Goal: Task Accomplishment & Management: Complete application form

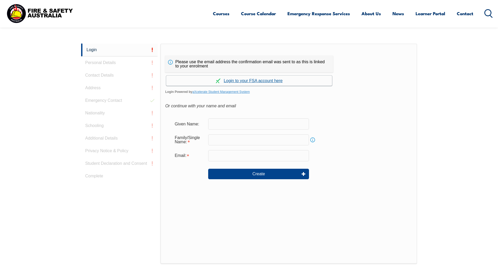
scroll to position [140, 0]
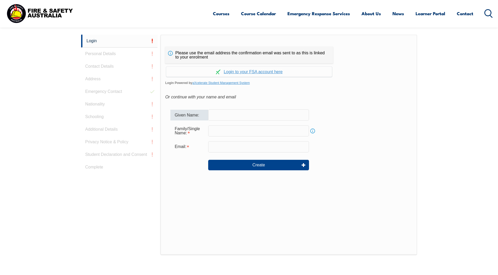
click at [248, 116] on input "text" at bounding box center [258, 114] width 101 height 11
type input "Amanda"
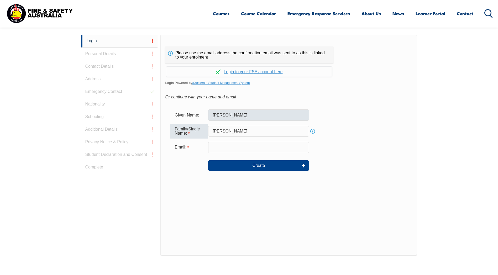
type input "Sallis"
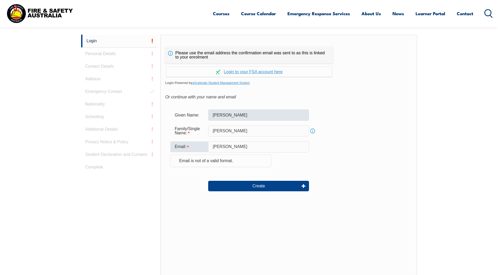
type input "amandasallis@bsem.com.au"
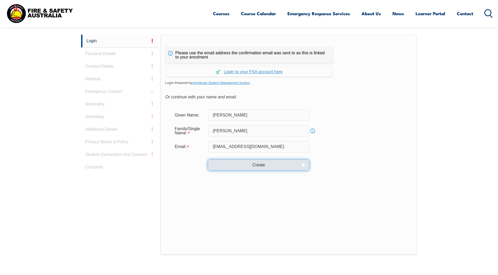
click at [254, 166] on button "Create" at bounding box center [258, 165] width 101 height 11
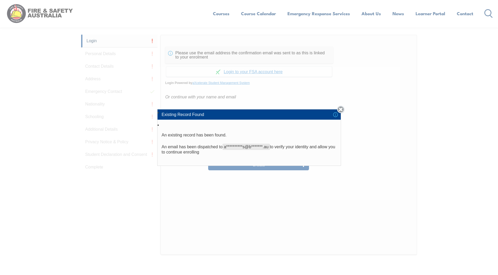
click at [342, 109] on link "Close" at bounding box center [340, 109] width 7 height 7
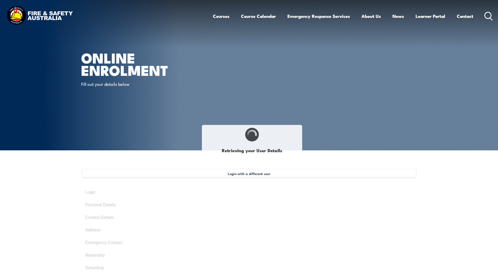
type input "Amanda"
type input "Sallis"
type input "March 9, 1977"
type input "AJ4PSWHEGN"
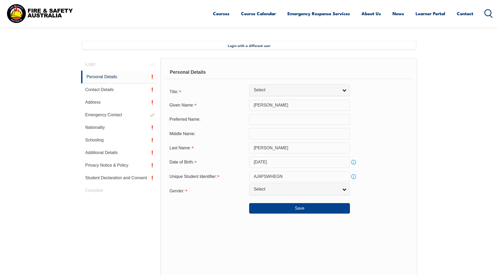
scroll to position [143, 0]
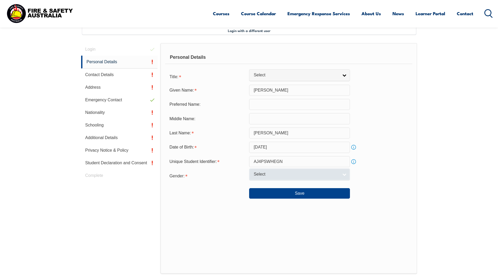
click at [275, 174] on span "Select" at bounding box center [296, 175] width 85 height 6
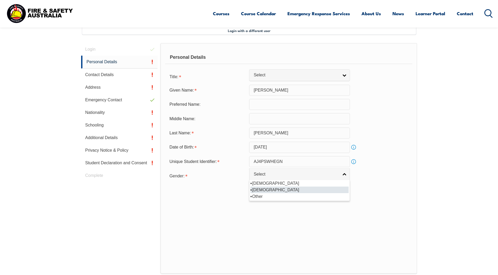
click at [260, 190] on li "Female" at bounding box center [299, 190] width 98 height 7
select select "F"
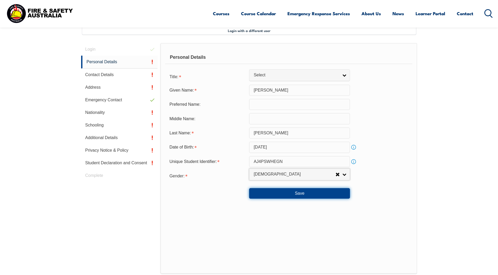
click at [291, 193] on button "Save" at bounding box center [299, 193] width 101 height 11
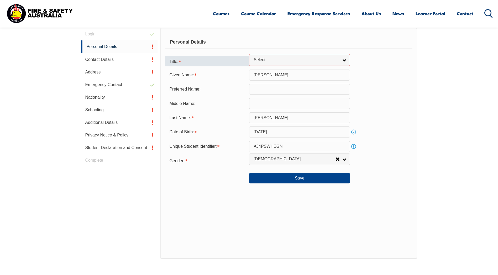
scroll to position [107, 0]
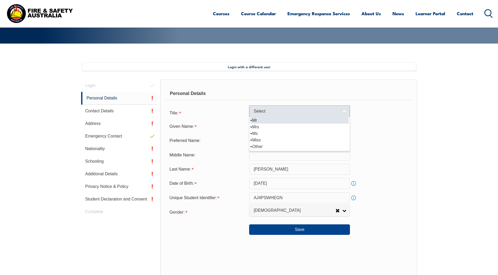
click at [345, 112] on link "Select" at bounding box center [299, 112] width 101 height 12
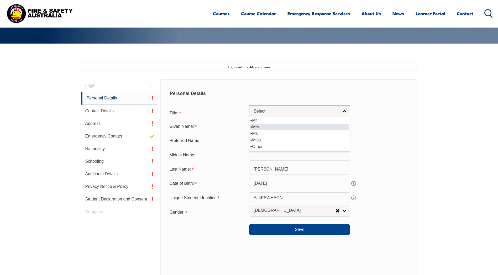
click at [282, 127] on li "Mrs" at bounding box center [299, 127] width 98 height 7
select select "Mrs"
click at [218, 249] on div "Personal Details Title: Mr Mrs Ms Miss Other Mrs Mr Mrs Ms Miss Other Given Nam…" at bounding box center [288, 194] width 257 height 231
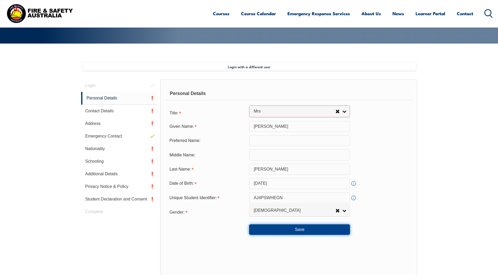
click at [297, 232] on button "Save" at bounding box center [299, 229] width 101 height 11
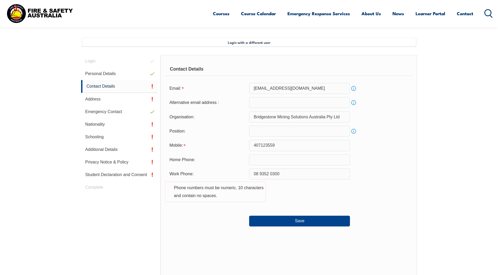
scroll to position [143, 0]
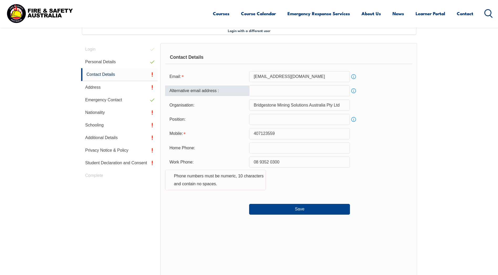
click at [265, 91] on input "email" at bounding box center [299, 90] width 101 height 11
type input "mandymoore084@hotmail.com"
click at [214, 206] on div at bounding box center [207, 207] width 84 height 6
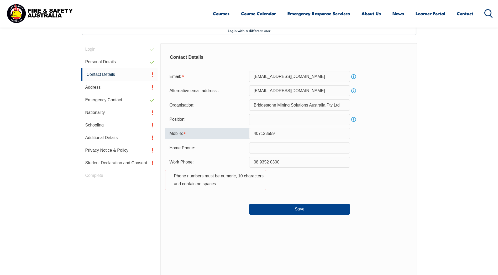
click at [254, 134] on input "407123559" at bounding box center [299, 133] width 101 height 11
type input "0407123559"
click at [205, 220] on div "Contact Details Email: amandasallis@bsem.com.au Info Alternative email address …" at bounding box center [288, 166] width 257 height 247
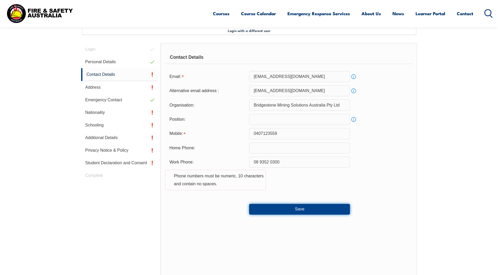
click at [300, 209] on button "Save" at bounding box center [299, 209] width 101 height 11
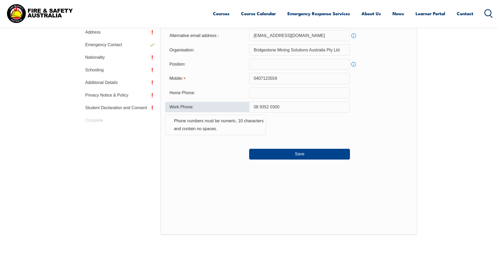
scroll to position [195, 0]
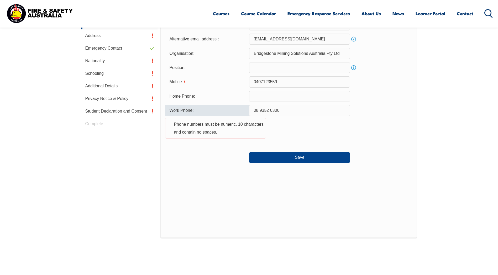
click at [270, 111] on input "08 9352 0300" at bounding box center [299, 110] width 101 height 11
click at [259, 111] on input "08 93520300" at bounding box center [299, 110] width 101 height 11
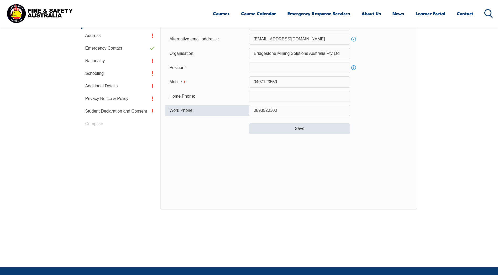
type input "0893520300"
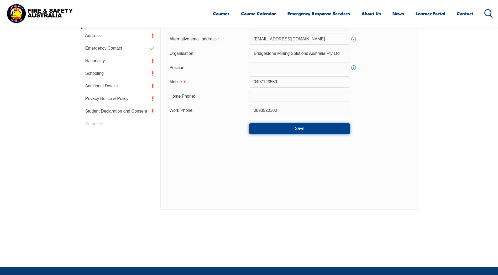
click at [296, 129] on button "Save" at bounding box center [299, 128] width 101 height 11
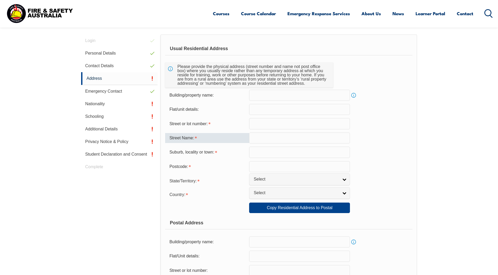
scroll to position [143, 0]
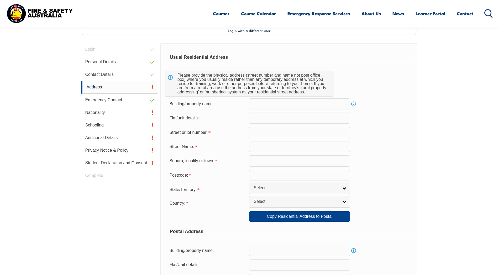
click at [260, 132] on input "text" at bounding box center [299, 132] width 101 height 11
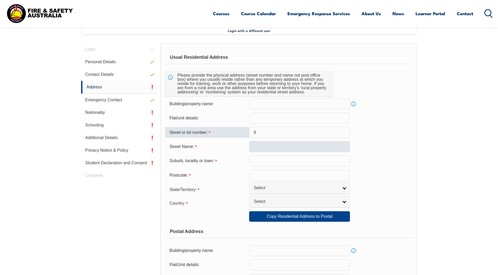
type input "8"
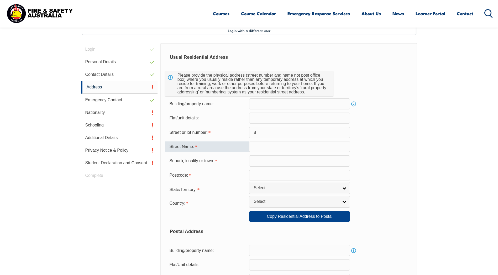
click at [255, 149] on input "text" at bounding box center [299, 146] width 101 height 11
type input "Cuvier Rise"
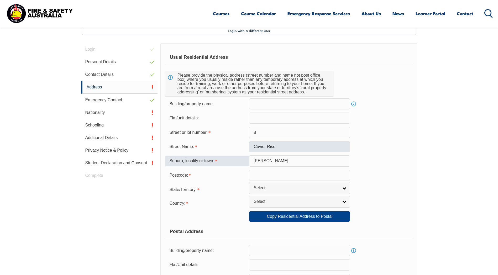
type input "Jane Brook"
type input "6056"
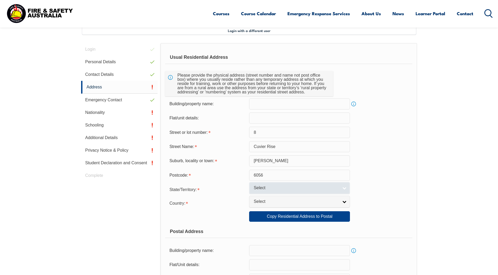
click at [270, 189] on span "Select" at bounding box center [296, 188] width 85 height 6
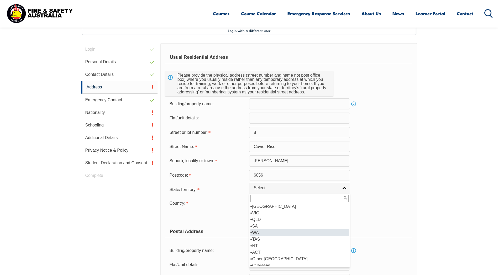
click at [258, 230] on li "WA" at bounding box center [299, 232] width 98 height 7
select select "WA"
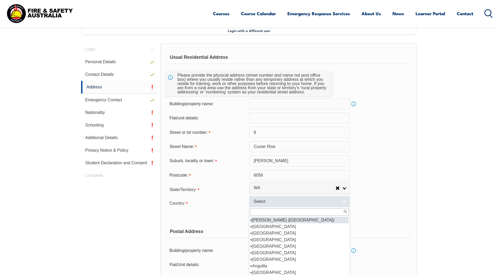
click at [262, 205] on span "Select" at bounding box center [296, 202] width 85 height 6
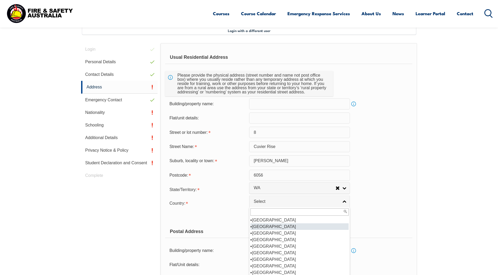
scroll to position [79, 0]
click at [264, 227] on li "Australia" at bounding box center [299, 226] width 98 height 7
select select "1101"
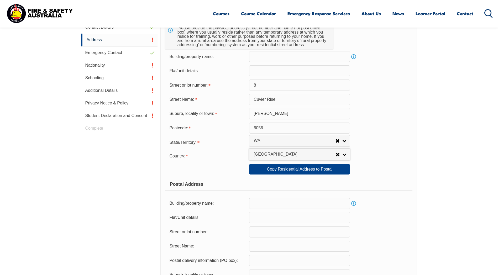
scroll to position [196, 0]
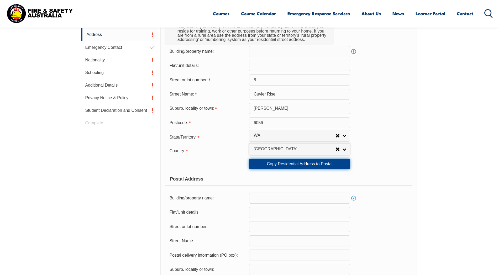
click at [282, 166] on link "Copy Residential Address to Postal" at bounding box center [299, 164] width 101 height 11
type input "8"
type input "Cuvier Rise"
type input "Jane Brook"
select select "WA"
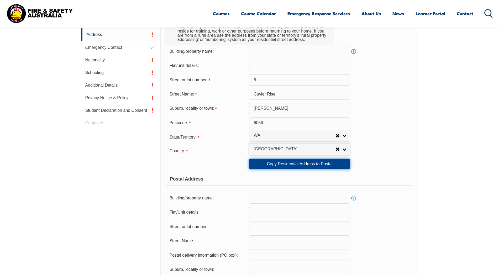
type input "6056"
select select "1101"
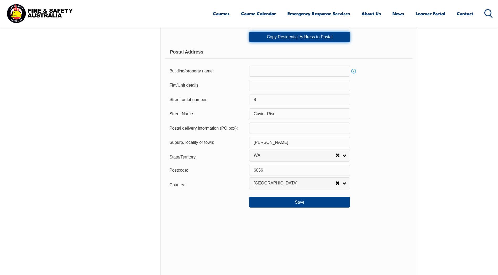
scroll to position [327, 0]
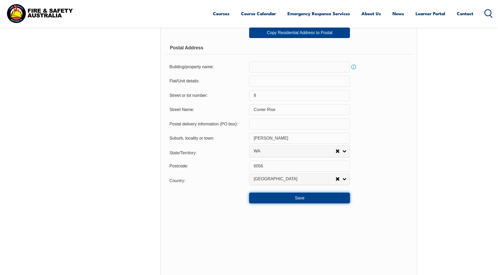
click at [299, 198] on button "Save" at bounding box center [299, 198] width 101 height 11
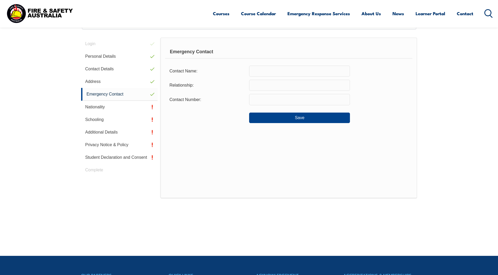
scroll to position [143, 0]
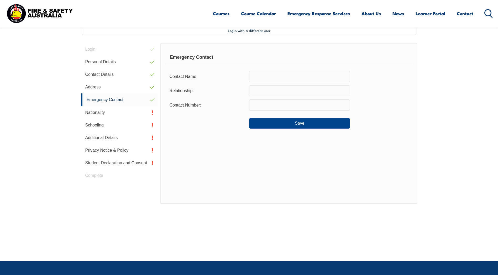
click at [269, 76] on input "text" at bounding box center [299, 76] width 101 height 11
type input "Nathan Sallis"
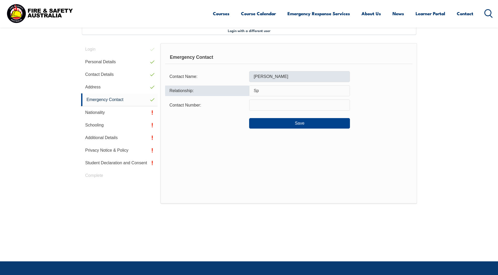
type input "S"
type input "Husband"
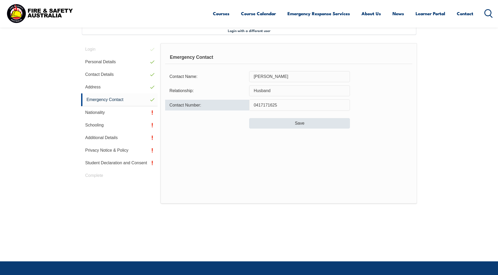
type input "0417171625"
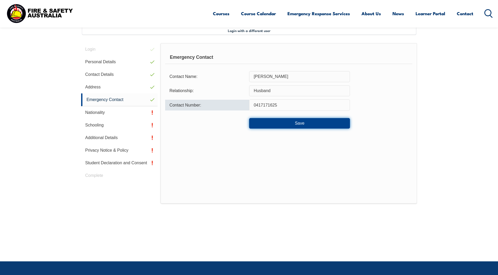
click at [299, 123] on button "Save" at bounding box center [299, 123] width 101 height 11
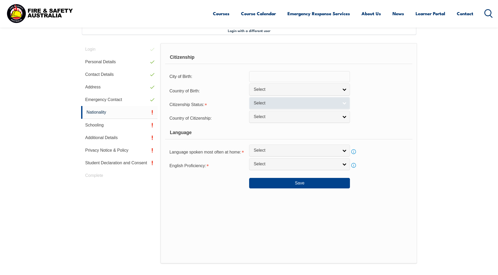
click at [280, 104] on span "Select" at bounding box center [296, 104] width 85 height 6
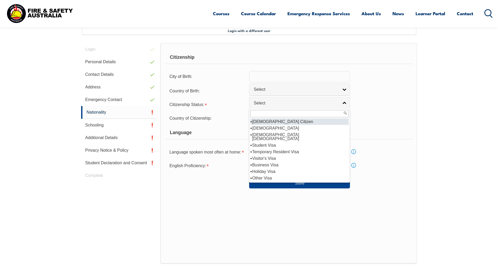
click at [272, 122] on li "Australian Citizen" at bounding box center [299, 121] width 98 height 7
select select "1"
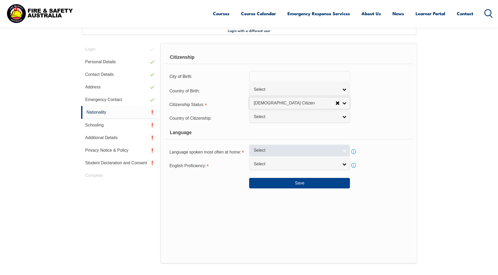
click at [273, 151] on span "Select" at bounding box center [296, 151] width 85 height 6
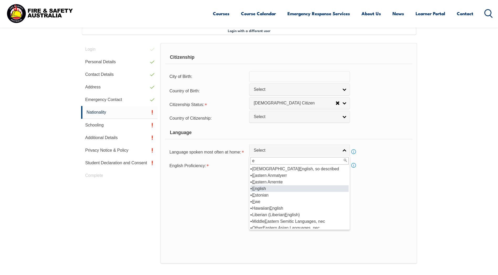
type input "e"
click at [260, 189] on li "E nglish" at bounding box center [299, 188] width 98 height 7
select select "1201"
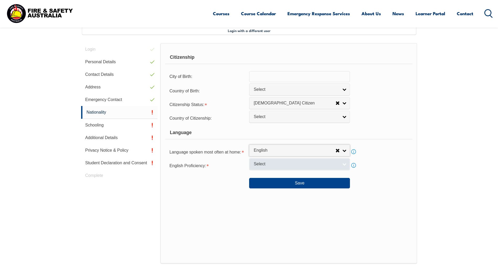
click at [273, 165] on span "Select" at bounding box center [296, 164] width 85 height 6
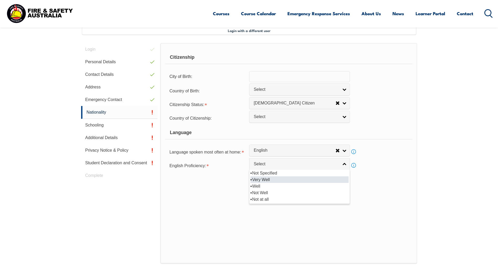
click at [267, 180] on li "Very Well" at bounding box center [299, 179] width 98 height 7
select select "1"
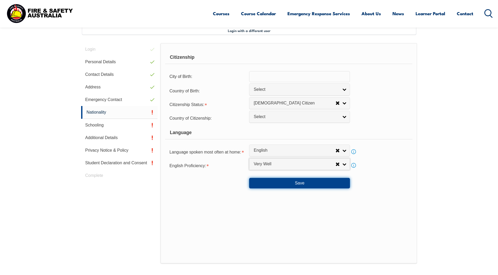
click at [297, 184] on button "Save" at bounding box center [299, 183] width 101 height 11
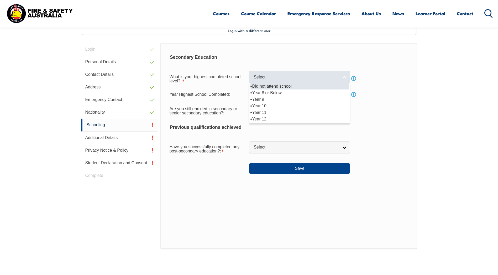
click at [269, 76] on span "Select" at bounding box center [296, 78] width 85 height 6
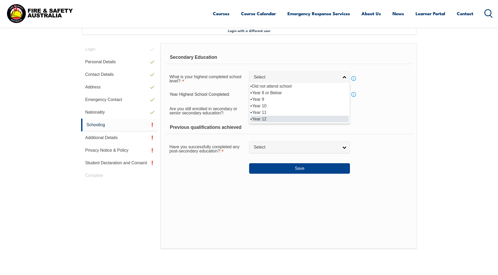
click at [281, 117] on li "Year 12" at bounding box center [299, 119] width 98 height 7
select select "12"
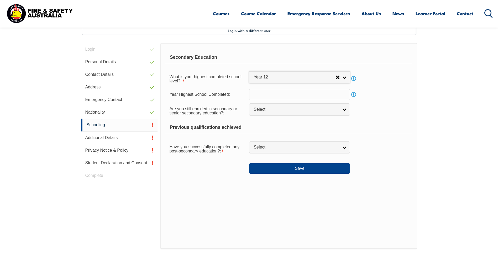
click at [264, 95] on input "text" at bounding box center [299, 94] width 101 height 11
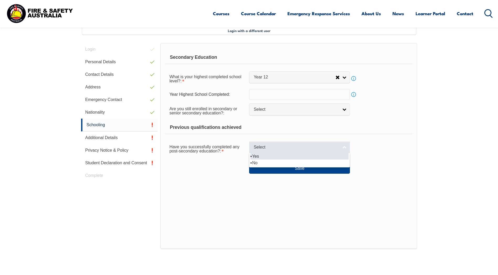
click at [334, 145] on span "Select" at bounding box center [296, 148] width 85 height 6
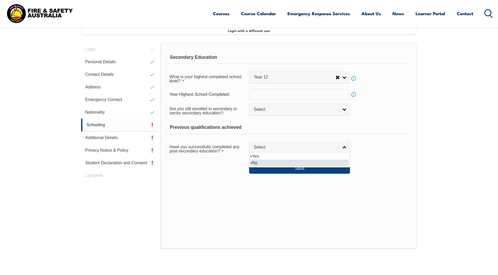
click at [277, 164] on li "No" at bounding box center [299, 163] width 98 height 7
select select "false"
click at [303, 168] on button "Save" at bounding box center [299, 168] width 101 height 11
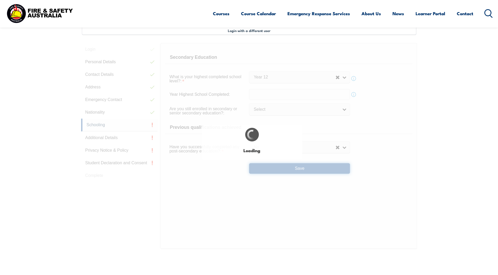
select select
select select "false"
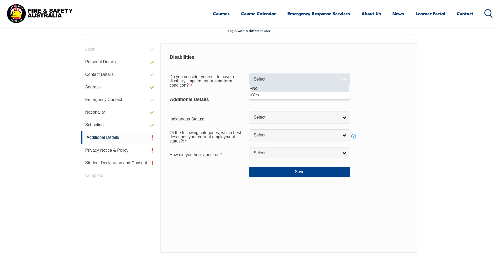
click at [261, 81] on span "Select" at bounding box center [296, 80] width 85 height 6
click at [261, 88] on li "No" at bounding box center [299, 88] width 98 height 7
select select "false"
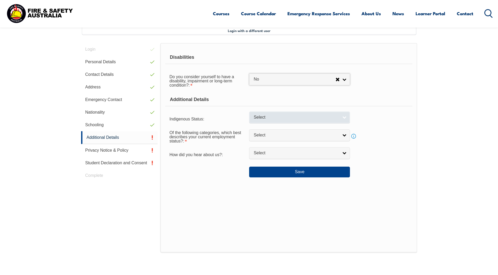
click at [270, 116] on span "Select" at bounding box center [296, 118] width 85 height 6
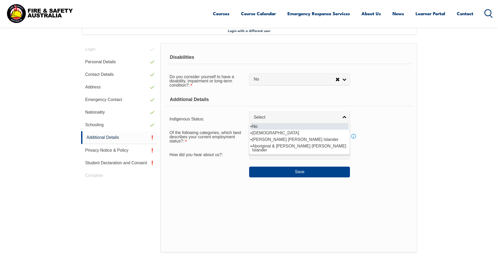
click at [270, 128] on li "No" at bounding box center [299, 126] width 98 height 7
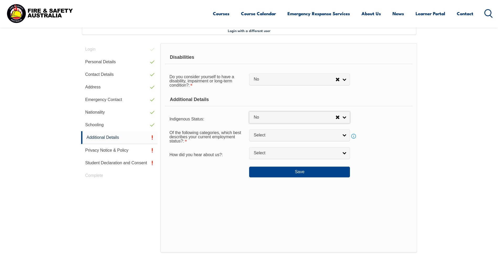
select select "4"
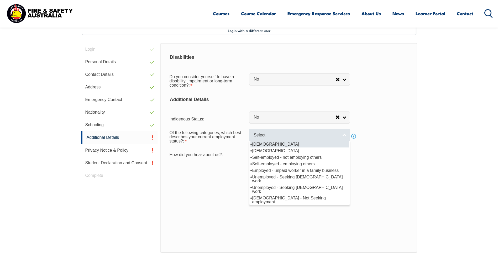
click at [268, 134] on span "Select" at bounding box center [296, 136] width 85 height 6
click at [270, 142] on li "Full-time employee" at bounding box center [299, 144] width 98 height 7
select select "1"
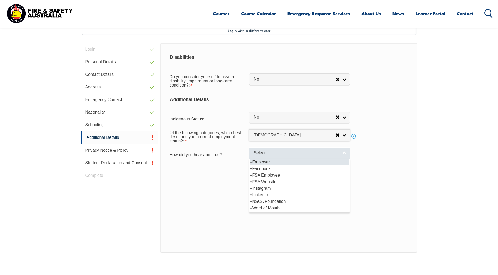
click at [272, 153] on span "Select" at bounding box center [296, 153] width 85 height 6
click at [268, 163] on li "Employer" at bounding box center [299, 162] width 98 height 7
select select "8019"
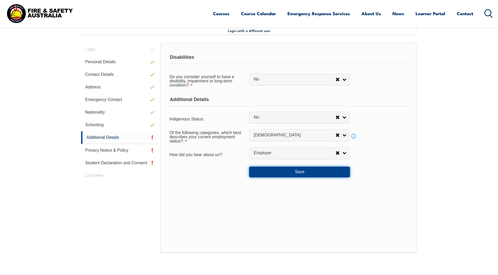
click at [305, 172] on button "Save" at bounding box center [299, 172] width 101 height 11
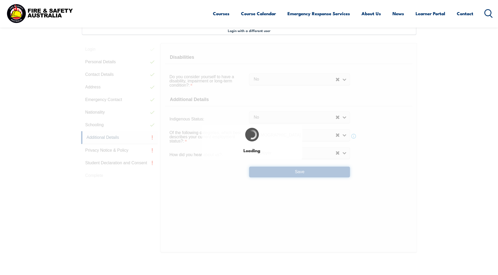
select select "false"
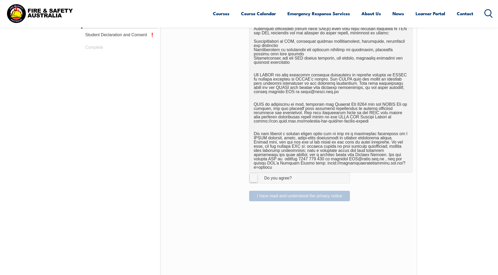
scroll to position [274, 0]
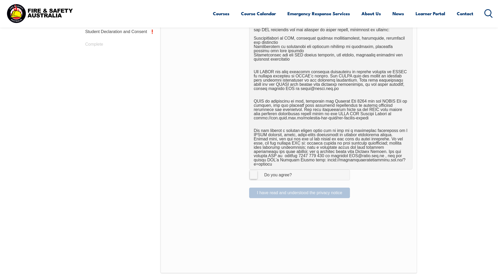
click at [255, 170] on label "I Agree Do you agree?" at bounding box center [299, 175] width 101 height 11
click at [296, 170] on input "I Agree Do you agree?" at bounding box center [300, 175] width 9 height 10
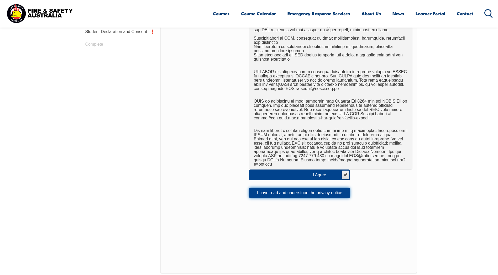
click at [297, 188] on button "I have read and understood the privacy notice" at bounding box center [299, 193] width 101 height 11
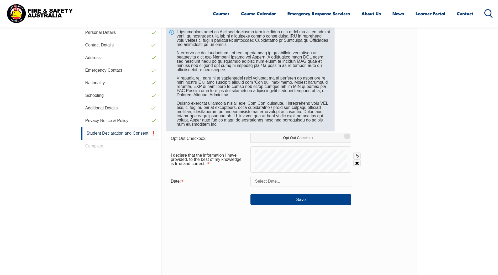
scroll to position [143, 0]
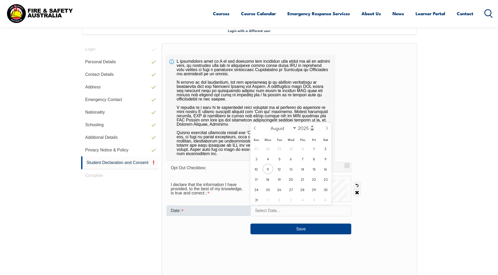
click at [269, 211] on input "text" at bounding box center [300, 210] width 101 height 11
click at [268, 170] on span "11" at bounding box center [268, 169] width 10 height 10
type input "August 11, 2025"
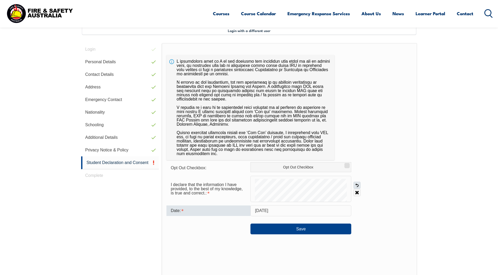
click at [356, 185] on link "Undo" at bounding box center [356, 185] width 7 height 7
click at [357, 184] on link "Undo" at bounding box center [356, 185] width 7 height 7
click at [357, 186] on link "Undo" at bounding box center [356, 185] width 7 height 7
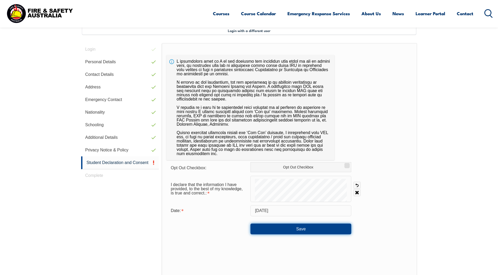
click at [303, 229] on button "Save" at bounding box center [300, 229] width 101 height 11
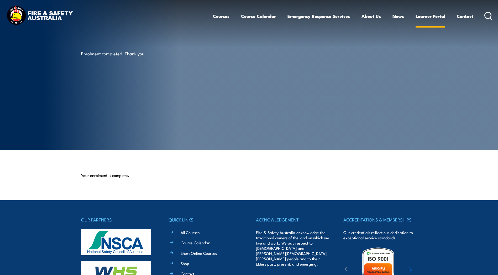
click at [436, 13] on link "Learner Portal" at bounding box center [431, 16] width 30 height 14
